Goal: Check status: Check status

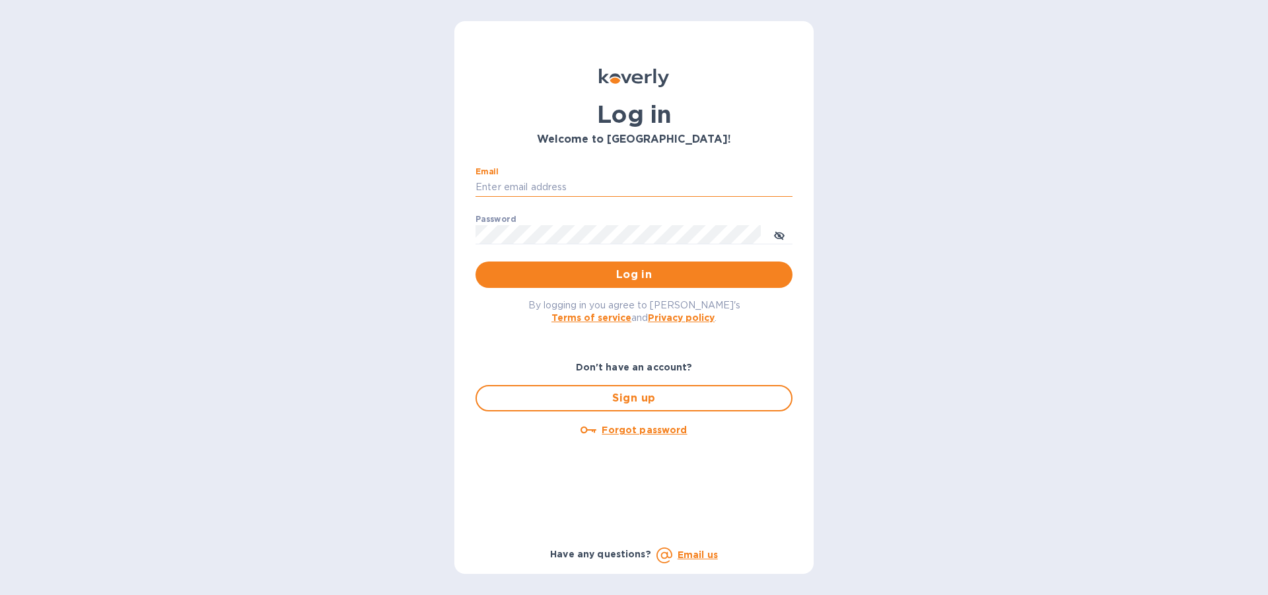
click at [524, 179] on input "Email" at bounding box center [634, 188] width 317 height 20
type input "lilianai@vianderfoods.com"
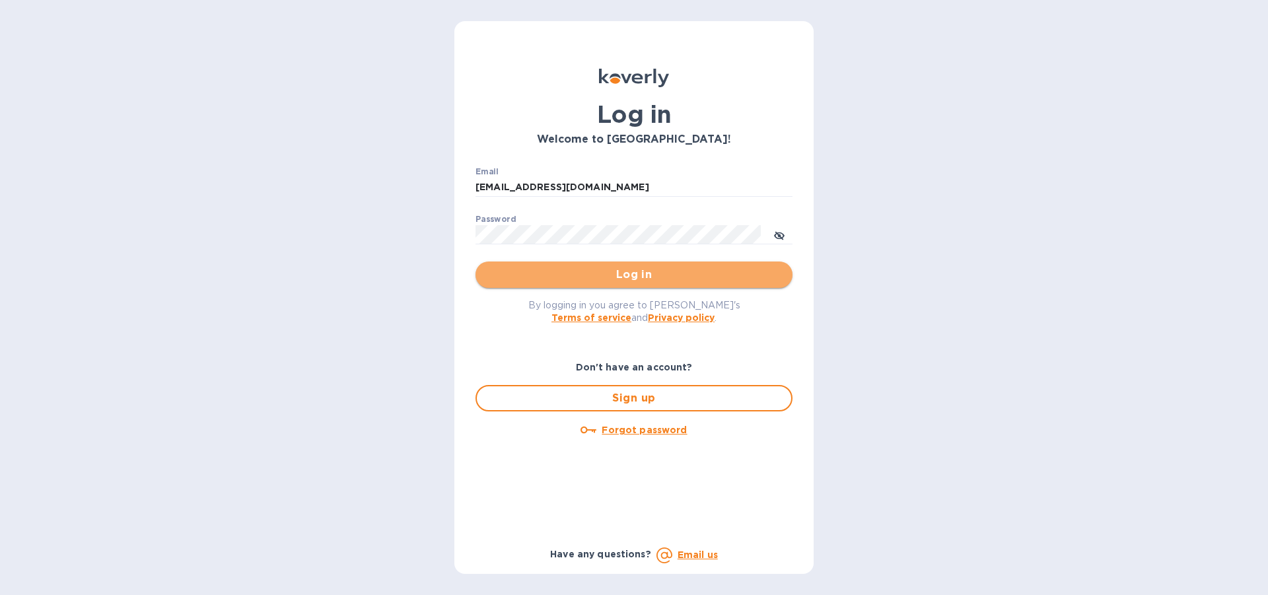
click at [637, 276] on span "Log in" at bounding box center [634, 275] width 296 height 16
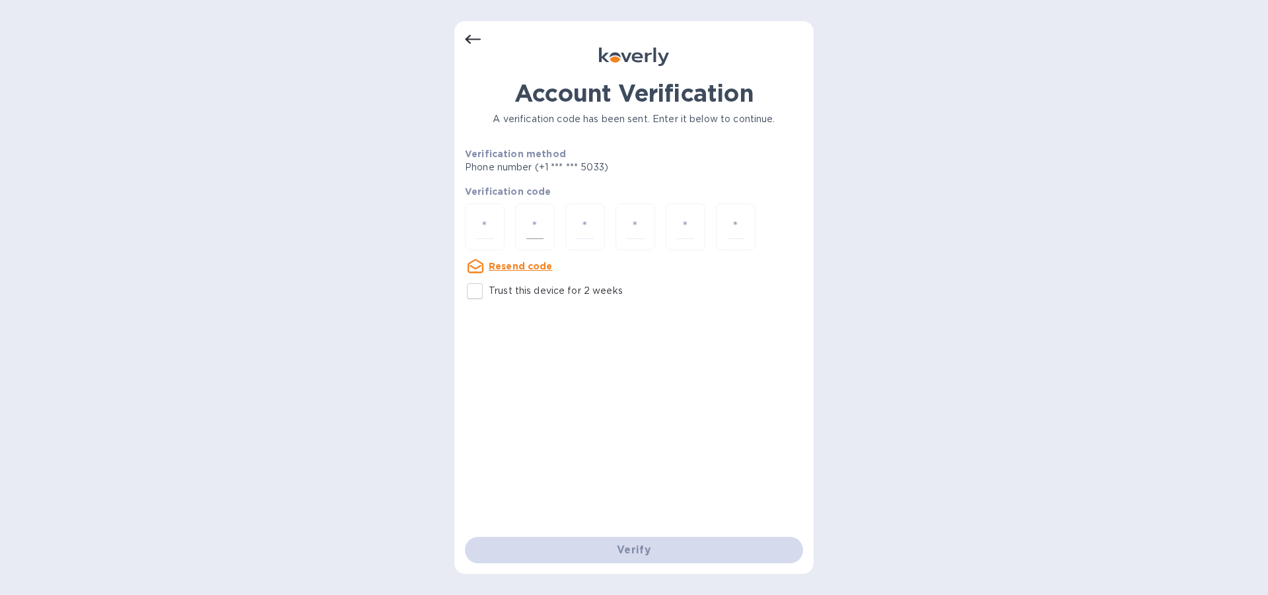
click at [520, 221] on div at bounding box center [535, 226] width 40 height 47
click at [489, 217] on input "number" at bounding box center [484, 227] width 17 height 24
type input "9"
type input "3"
type input "7"
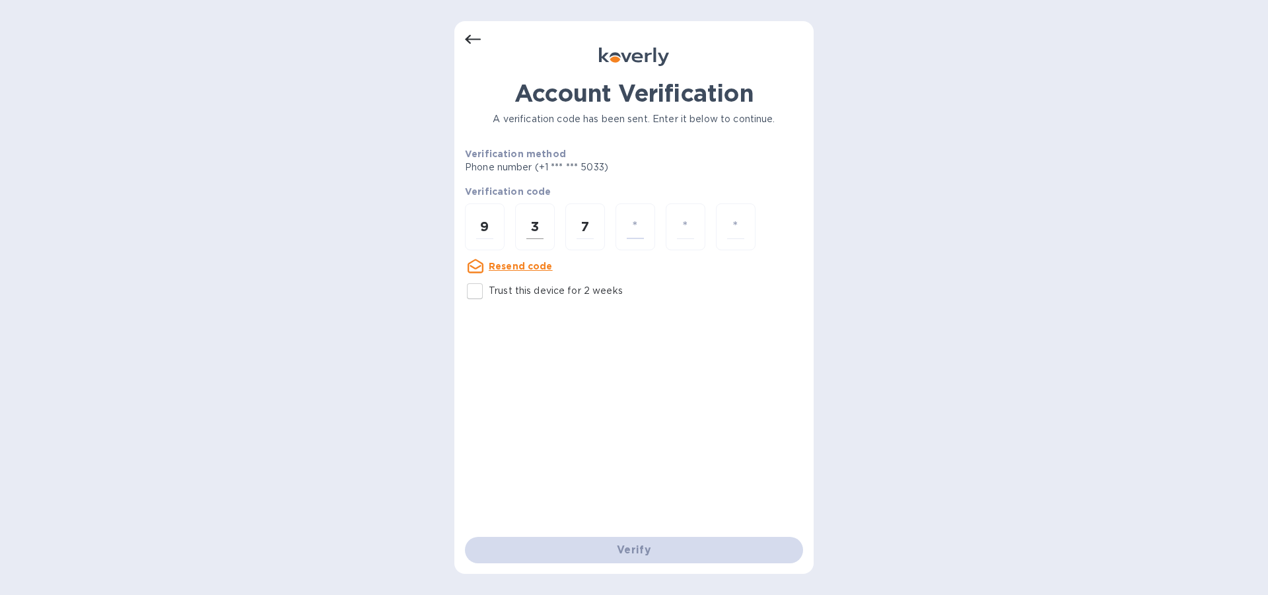
type input "8"
type input "6"
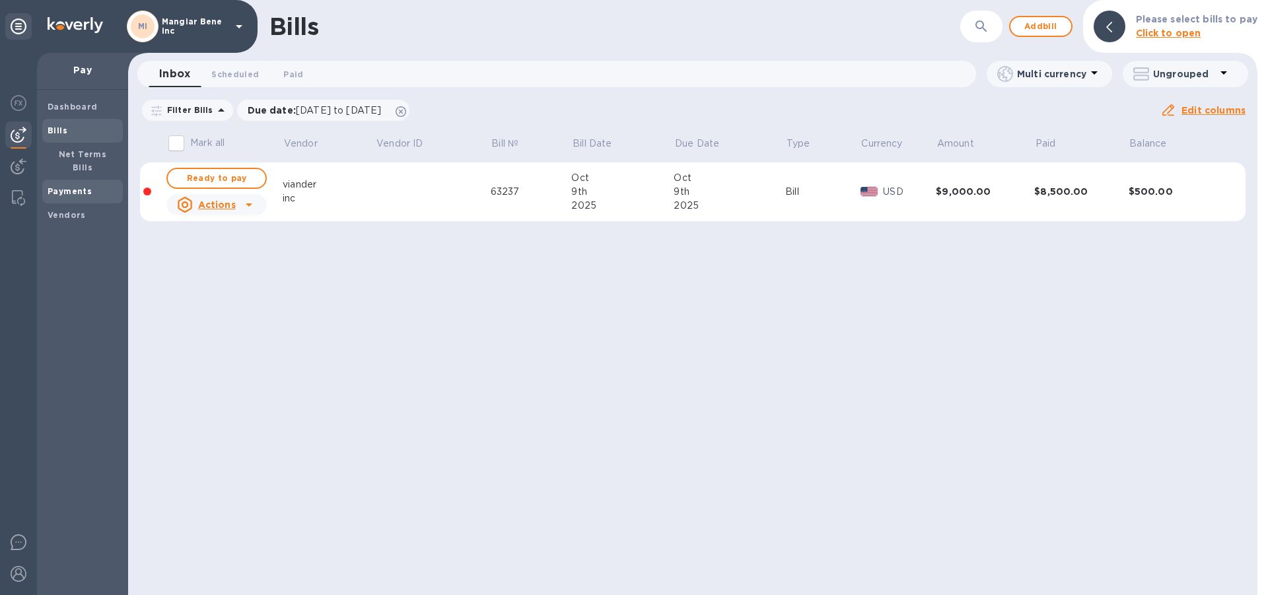
click at [84, 186] on b "Payments" at bounding box center [70, 191] width 44 height 10
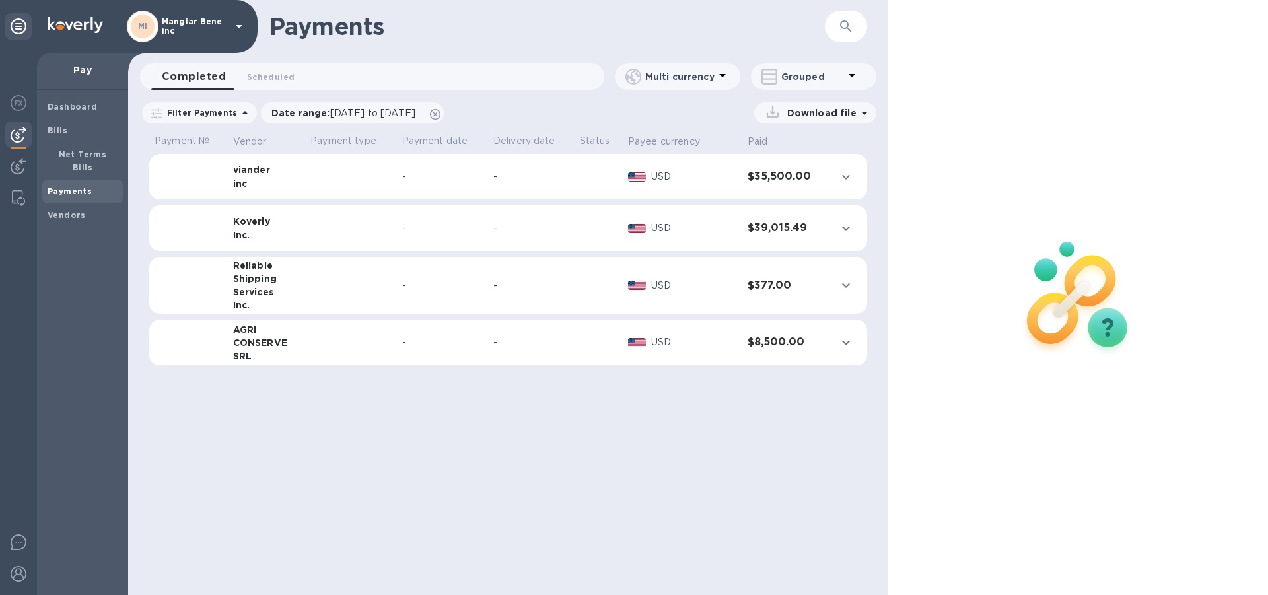
click at [382, 289] on td at bounding box center [350, 285] width 91 height 57
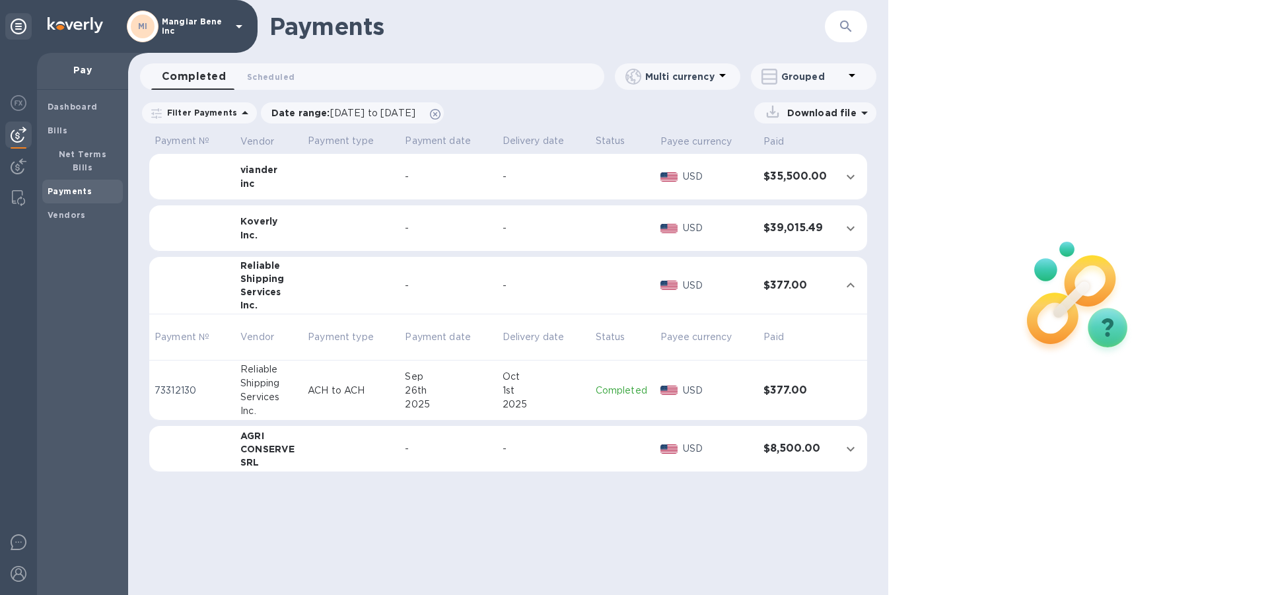
click at [326, 456] on td at bounding box center [351, 449] width 97 height 46
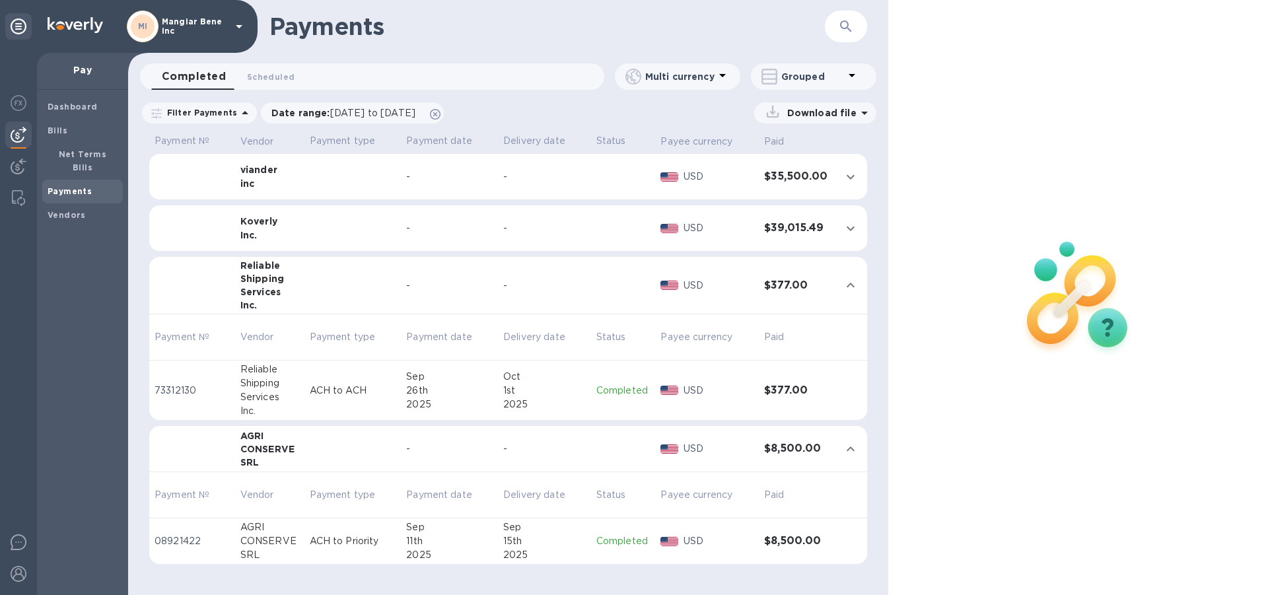
click at [357, 231] on td at bounding box center [352, 228] width 97 height 46
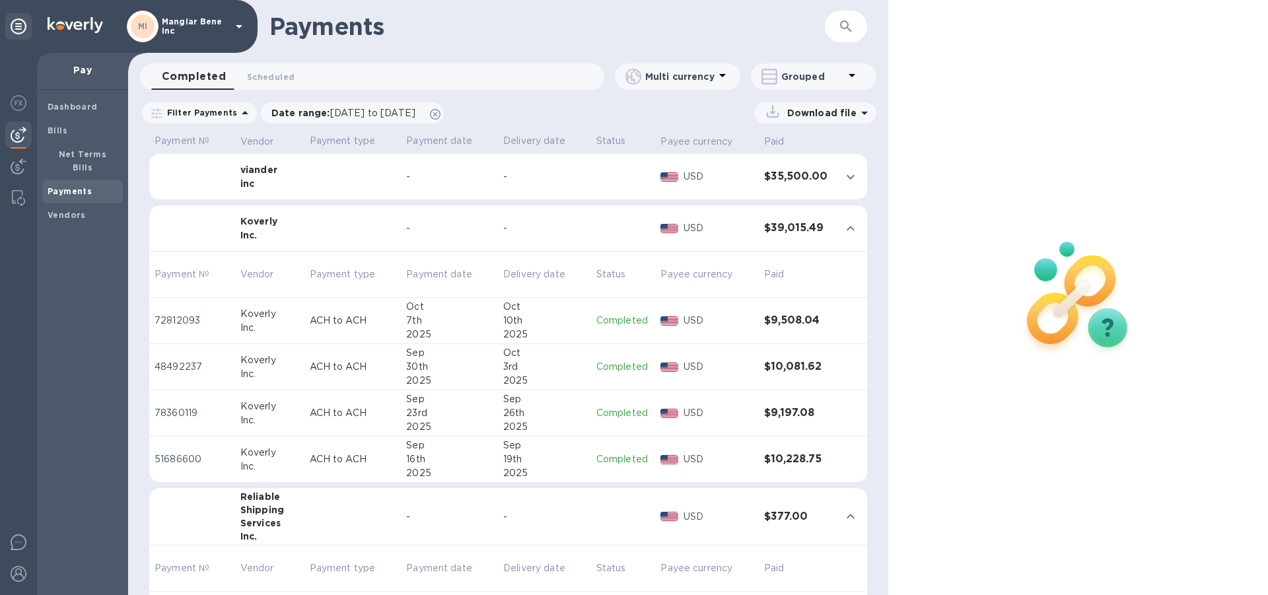
click at [238, 21] on icon at bounding box center [239, 26] width 16 height 16
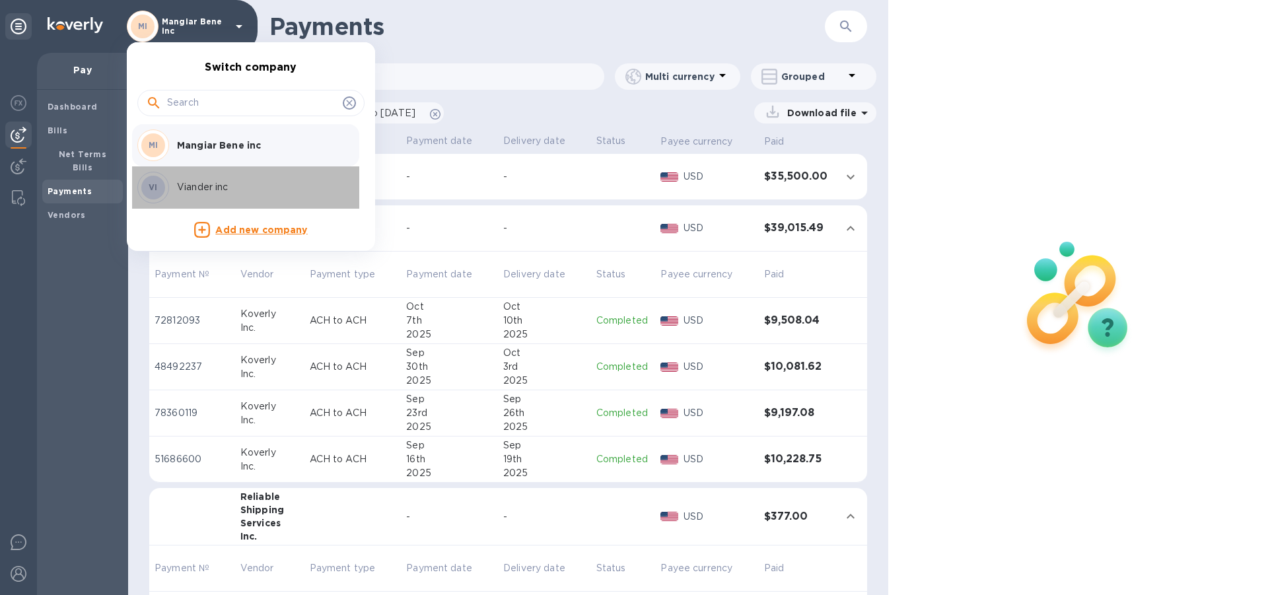
click at [218, 187] on p "Viander inc" at bounding box center [260, 187] width 166 height 14
